Goal: Navigation & Orientation: Find specific page/section

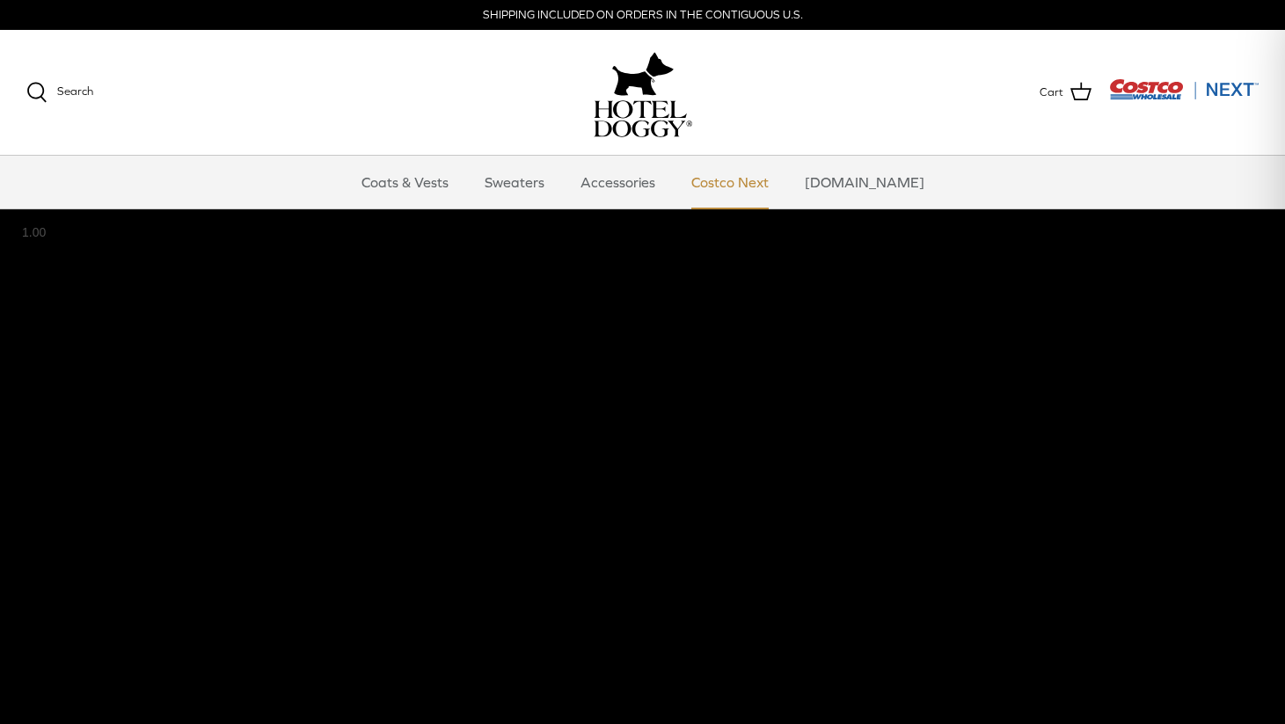
click at [743, 187] on link "Costco Next" at bounding box center [730, 182] width 109 height 53
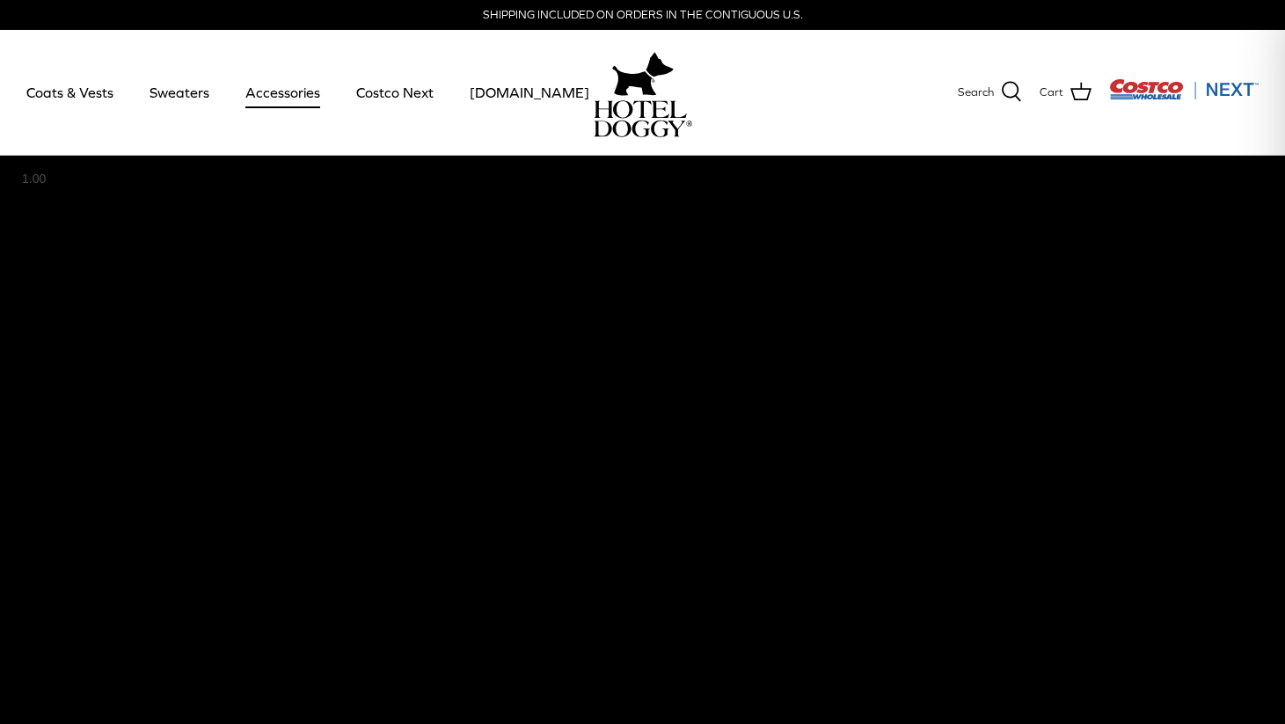
click at [288, 90] on link "Accessories" at bounding box center [283, 92] width 106 height 60
